Goal: Task Accomplishment & Management: Complete application form

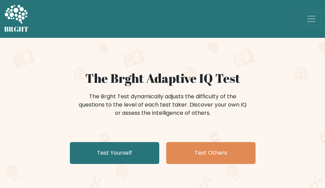
scroll to position [46, 0]
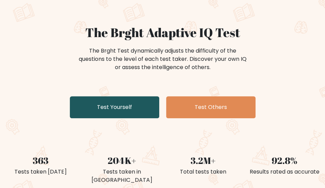
click at [136, 107] on link "Test Yourself" at bounding box center [114, 107] width 89 height 22
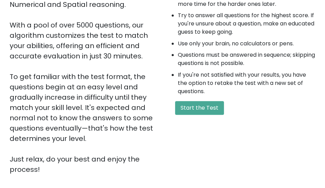
scroll to position [47, 0]
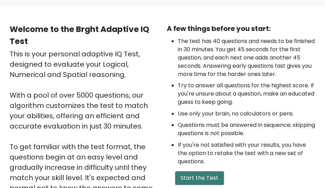
click at [217, 175] on button "Start the Test" at bounding box center [199, 178] width 49 height 14
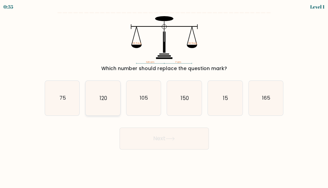
click at [105, 98] on text "120" at bounding box center [103, 98] width 8 height 7
click at [164, 96] on input "b. 120" at bounding box center [164, 95] width 0 height 2
radio input "true"
click at [190, 146] on button "Next" at bounding box center [164, 139] width 89 height 22
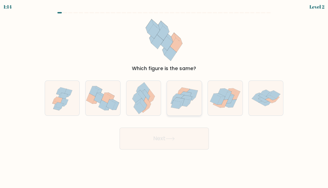
click at [182, 105] on icon at bounding box center [181, 104] width 5 height 10
click at [165, 96] on input "d." at bounding box center [164, 95] width 0 height 2
radio input "true"
click at [138, 102] on icon at bounding box center [138, 102] width 8 height 9
click at [164, 96] on input "c." at bounding box center [164, 95] width 0 height 2
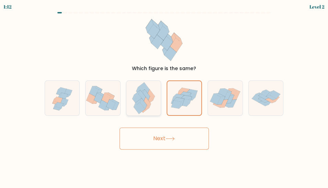
radio input "true"
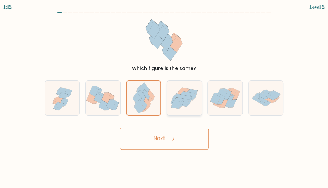
click at [179, 102] on icon at bounding box center [176, 104] width 10 height 8
click at [165, 96] on input "d." at bounding box center [164, 95] width 0 height 2
radio input "true"
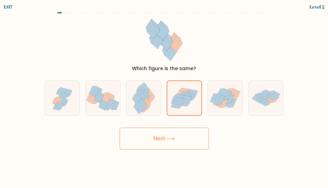
click at [188, 139] on button "Next" at bounding box center [164, 139] width 89 height 22
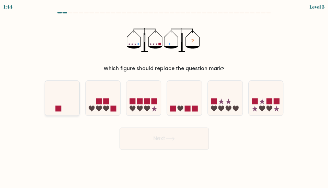
click at [55, 100] on icon at bounding box center [62, 98] width 35 height 29
click at [164, 96] on input "a." at bounding box center [164, 95] width 0 height 2
radio input "true"
click at [172, 139] on icon at bounding box center [170, 139] width 9 height 4
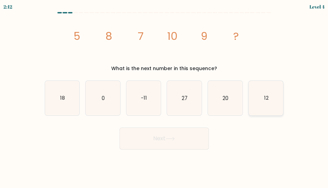
click at [270, 104] on icon "12" at bounding box center [266, 98] width 35 height 35
click at [165, 96] on input "f. 12" at bounding box center [164, 95] width 0 height 2
radio input "true"
click at [182, 137] on button "Next" at bounding box center [164, 139] width 89 height 22
click at [171, 141] on button "Next" at bounding box center [164, 139] width 89 height 22
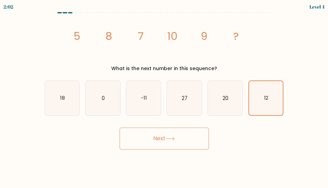
click at [195, 139] on button "Next" at bounding box center [164, 139] width 89 height 22
click at [202, 132] on button "Next" at bounding box center [164, 139] width 89 height 22
click at [228, 95] on text "20" at bounding box center [226, 98] width 6 height 7
click at [165, 95] on input "e. 20" at bounding box center [164, 95] width 0 height 2
radio input "true"
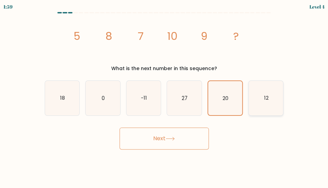
click at [270, 101] on icon "12" at bounding box center [266, 98] width 35 height 35
click at [165, 96] on input "f. 12" at bounding box center [164, 95] width 0 height 2
radio input "true"
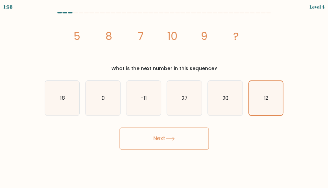
click at [178, 125] on div "Next" at bounding box center [165, 136] width 248 height 25
click at [179, 138] on button "Next" at bounding box center [164, 139] width 89 height 22
click at [200, 139] on button "Next" at bounding box center [164, 139] width 89 height 22
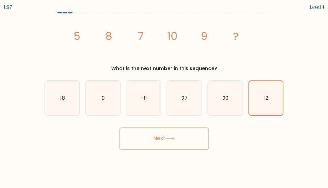
click at [110, 122] on form at bounding box center [164, 81] width 328 height 138
click at [71, 94] on icon "18" at bounding box center [62, 98] width 35 height 35
click at [164, 94] on input "a. 18" at bounding box center [164, 95] width 0 height 2
radio input "true"
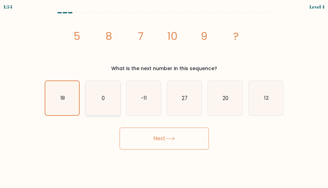
click at [115, 98] on icon "0" at bounding box center [103, 98] width 35 height 35
click at [164, 96] on input "b. 0" at bounding box center [164, 95] width 0 height 2
radio input "true"
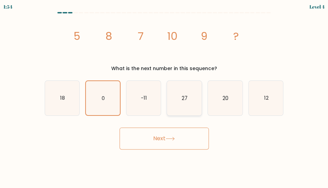
drag, startPoint x: 176, startPoint y: 99, endPoint x: 236, endPoint y: 102, distance: 60.2
click at [177, 99] on icon "27" at bounding box center [184, 98] width 35 height 35
click at [165, 96] on input "d. 27" at bounding box center [164, 95] width 0 height 2
radio input "true"
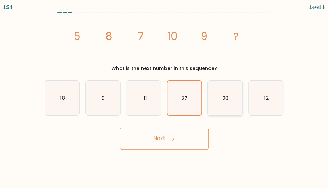
click at [236, 102] on icon "20" at bounding box center [225, 98] width 35 height 35
click at [165, 96] on input "e. 20" at bounding box center [164, 95] width 0 height 2
radio input "true"
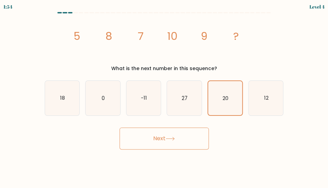
click at [295, 102] on form at bounding box center [164, 81] width 328 height 138
click at [280, 103] on icon "12" at bounding box center [266, 98] width 35 height 35
click at [165, 96] on input "f. 12" at bounding box center [164, 95] width 0 height 2
radio input "true"
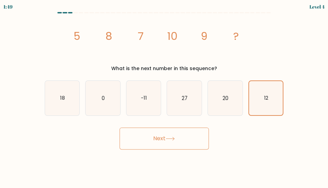
click at [180, 139] on button "Next" at bounding box center [164, 139] width 89 height 22
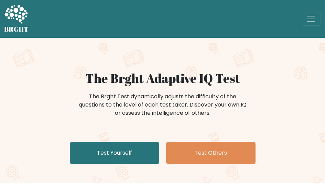
scroll to position [46, 0]
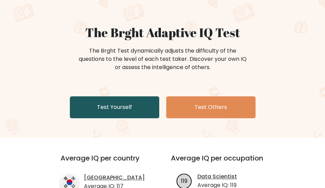
click at [133, 115] on link "Test Yourself" at bounding box center [114, 107] width 89 height 22
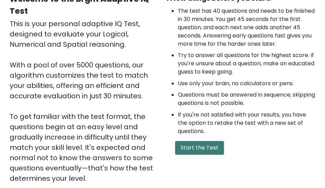
scroll to position [93, 0]
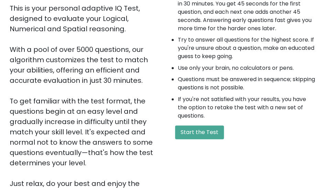
click at [197, 124] on div "A few things before you start: The test has 40 questions and needs to be finish…" at bounding box center [241, 88] width 157 height 221
click at [193, 127] on button "Start the Test" at bounding box center [199, 132] width 49 height 14
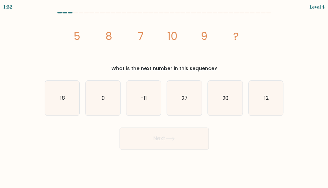
click at [275, 117] on form at bounding box center [164, 81] width 328 height 138
click at [267, 100] on text "12" at bounding box center [266, 98] width 4 height 7
click at [165, 96] on input "f. 12" at bounding box center [164, 95] width 0 height 2
radio input "true"
click at [191, 137] on button "Next" at bounding box center [164, 139] width 89 height 22
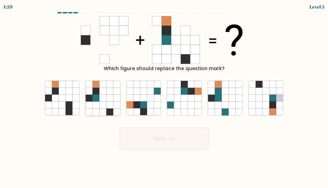
click at [94, 97] on icon at bounding box center [95, 98] width 7 height 7
click at [164, 96] on input "b." at bounding box center [164, 95] width 0 height 2
radio input "true"
click at [162, 137] on button "Next" at bounding box center [164, 139] width 89 height 22
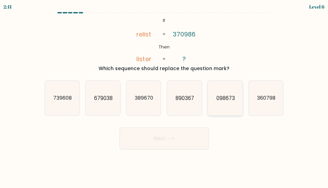
click at [232, 106] on icon "098673" at bounding box center [225, 98] width 35 height 35
click at [165, 96] on input "e. 098673" at bounding box center [164, 95] width 0 height 2
radio input "true"
click at [182, 134] on button "Next" at bounding box center [164, 139] width 89 height 22
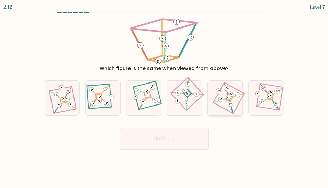
click at [234, 106] on icon at bounding box center [226, 98] width 24 height 28
click at [165, 96] on input "e." at bounding box center [164, 95] width 0 height 2
radio input "true"
click at [174, 139] on icon at bounding box center [170, 138] width 8 height 3
click at [191, 135] on button "Next" at bounding box center [164, 139] width 89 height 22
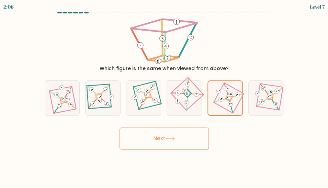
click at [191, 135] on button "Next" at bounding box center [164, 139] width 89 height 22
click at [190, 135] on button "Next" at bounding box center [164, 139] width 89 height 22
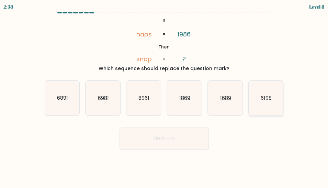
click at [276, 105] on icon "6198" at bounding box center [266, 98] width 35 height 35
click at [165, 96] on input "f. 6198" at bounding box center [164, 95] width 0 height 2
radio input "true"
click at [175, 137] on icon at bounding box center [170, 139] width 9 height 4
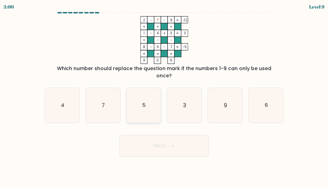
click at [143, 104] on icon "5" at bounding box center [144, 105] width 35 height 35
click at [164, 96] on input "c. 5" at bounding box center [164, 95] width 0 height 2
radio input "true"
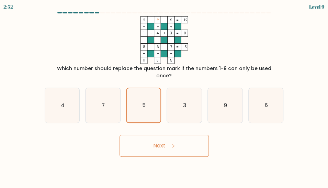
click at [171, 141] on button "Next" at bounding box center [164, 146] width 89 height 22
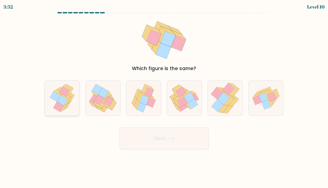
click at [71, 104] on icon at bounding box center [62, 98] width 30 height 35
click at [164, 96] on input "a." at bounding box center [164, 95] width 0 height 2
radio input "true"
click at [186, 142] on button "Next" at bounding box center [164, 139] width 89 height 22
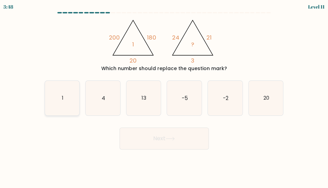
click at [67, 102] on icon "1" at bounding box center [62, 98] width 35 height 35
click at [164, 96] on input "a. 1" at bounding box center [164, 95] width 0 height 2
radio input "true"
click at [193, 142] on button "Next" at bounding box center [164, 139] width 89 height 22
